Goal: Navigation & Orientation: Find specific page/section

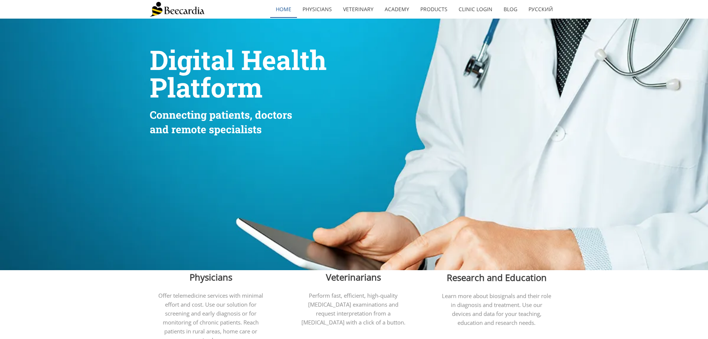
click at [284, 9] on link "home" at bounding box center [283, 9] width 27 height 17
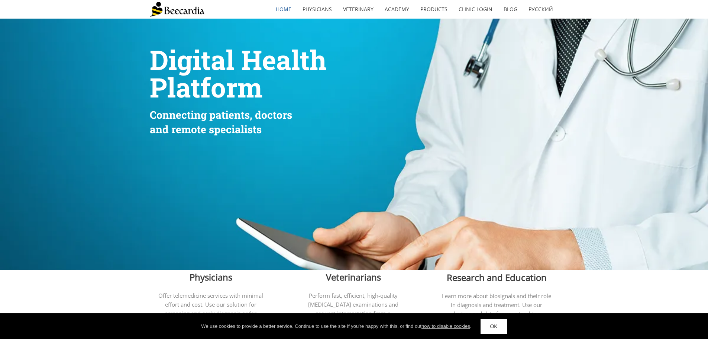
click at [169, 8] on img at bounding box center [177, 9] width 55 height 15
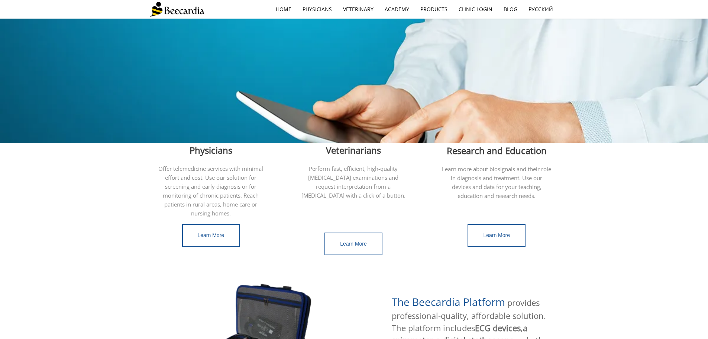
scroll to position [74, 0]
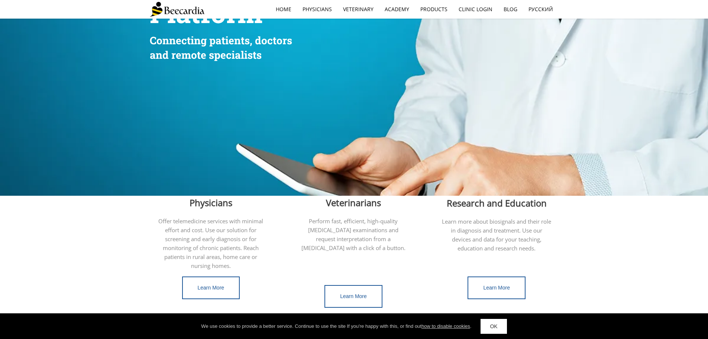
drag, startPoint x: 14, startPoint y: 0, endPoint x: 289, endPoint y: 44, distance: 277.9
click at [274, 61] on p "and remote specialists" at bounding box center [229, 55] width 159 height 15
click at [284, 8] on link "home" at bounding box center [283, 9] width 27 height 17
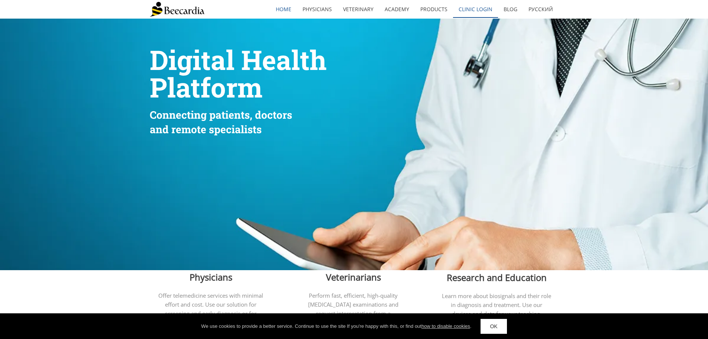
click at [487, 11] on link "Clinic Login" at bounding box center [475, 9] width 45 height 17
click at [513, 8] on link "Blog" at bounding box center [510, 9] width 25 height 17
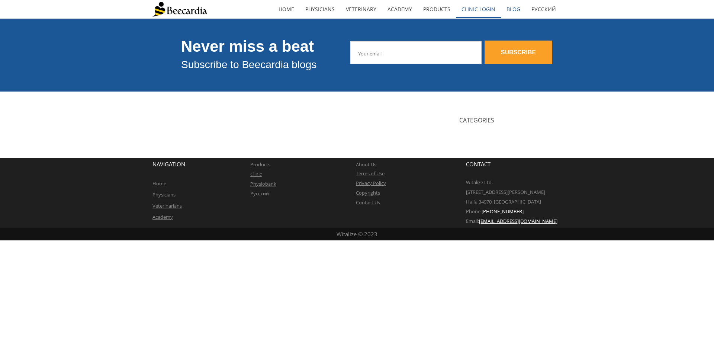
click at [483, 6] on link "Clinic Login" at bounding box center [478, 9] width 45 height 17
